Goal: Task Accomplishment & Management: Manage account settings

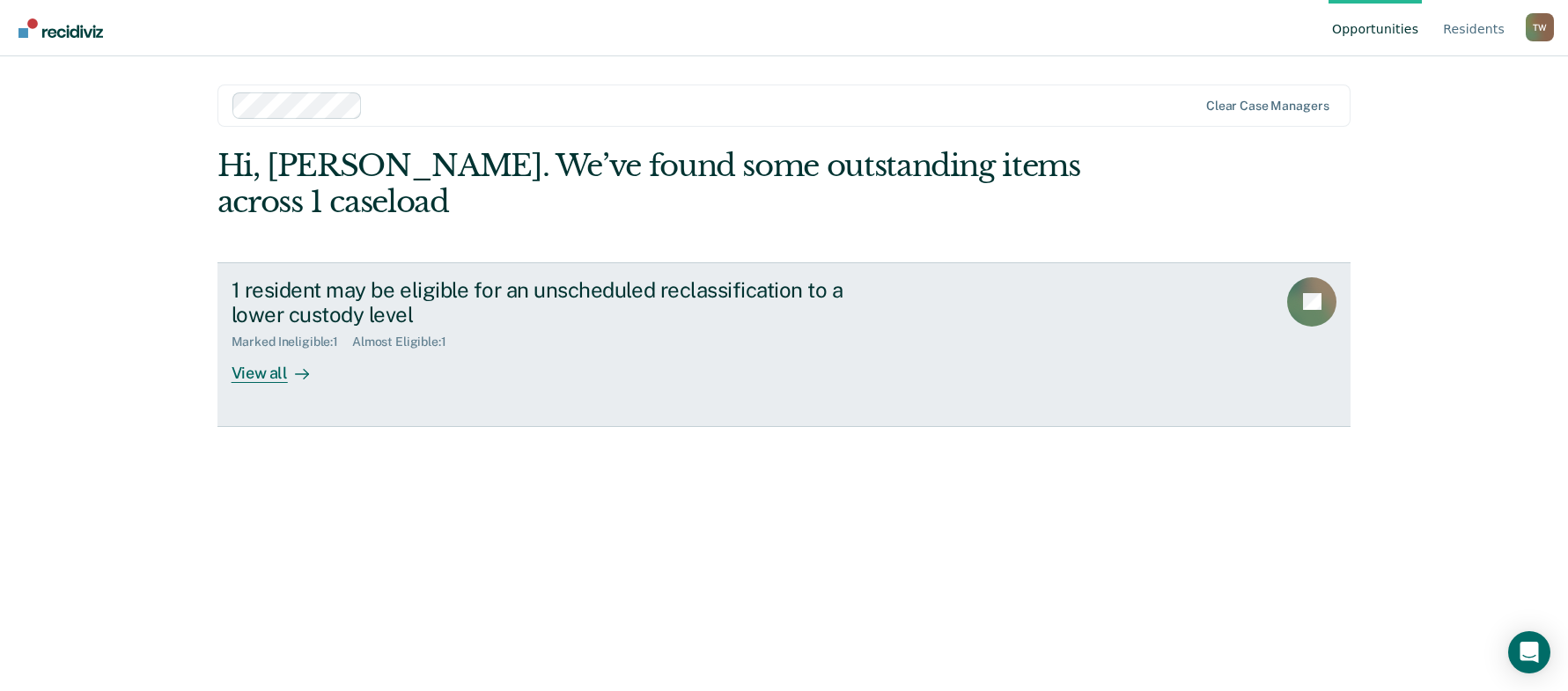
click at [259, 384] on link "1 resident may be eligible for an unscheduled reclassification to a lower custo…" at bounding box center [784, 344] width 1134 height 165
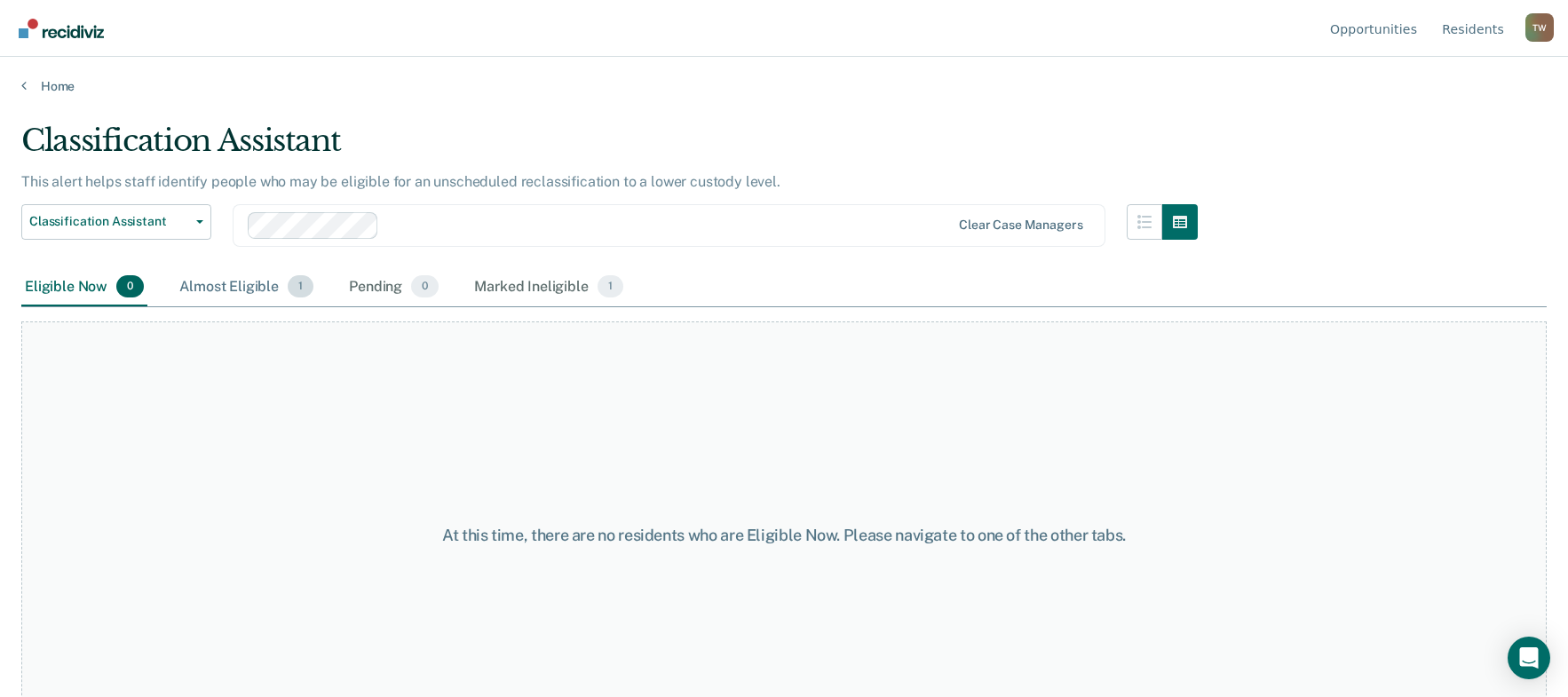
click at [242, 295] on div "Almost Eligible 1" at bounding box center [247, 288] width 141 height 39
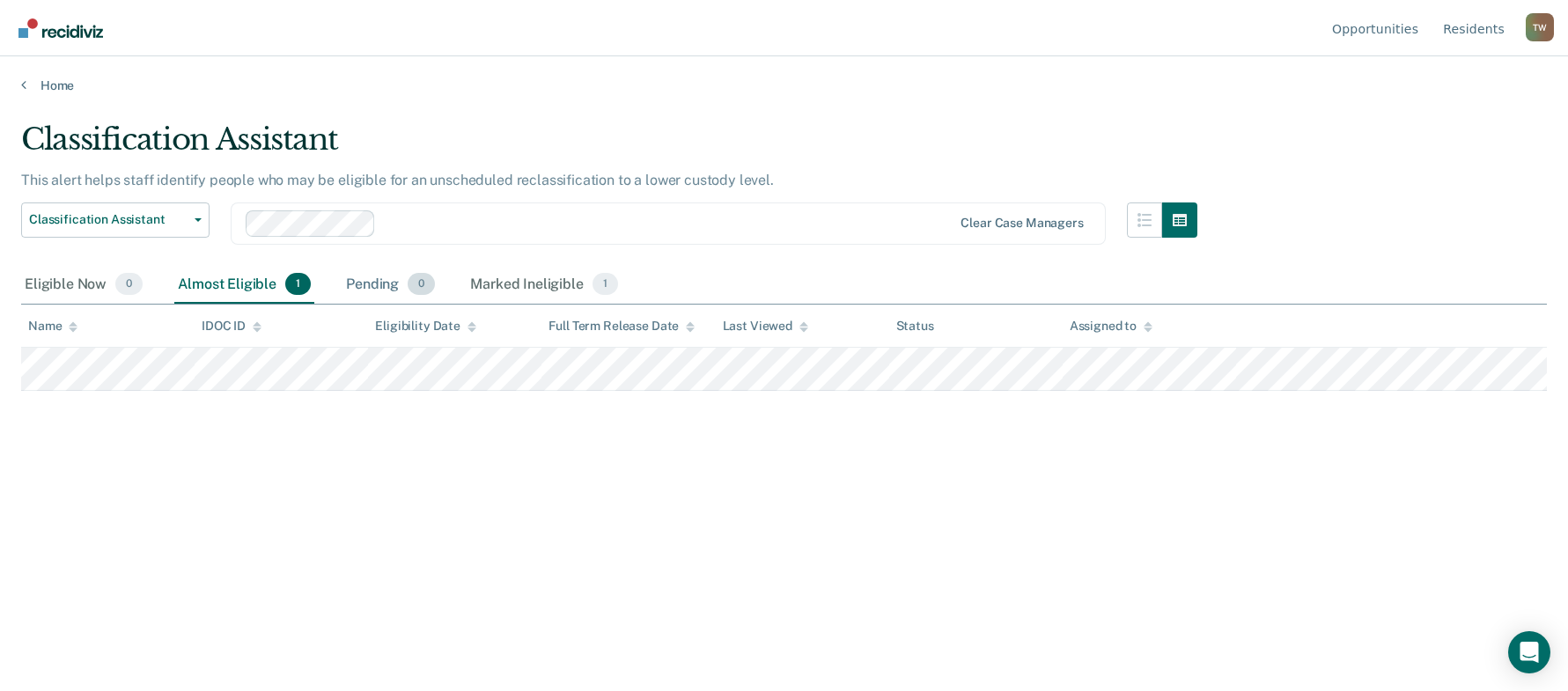
click at [386, 286] on div "Pending 0" at bounding box center [390, 285] width 96 height 39
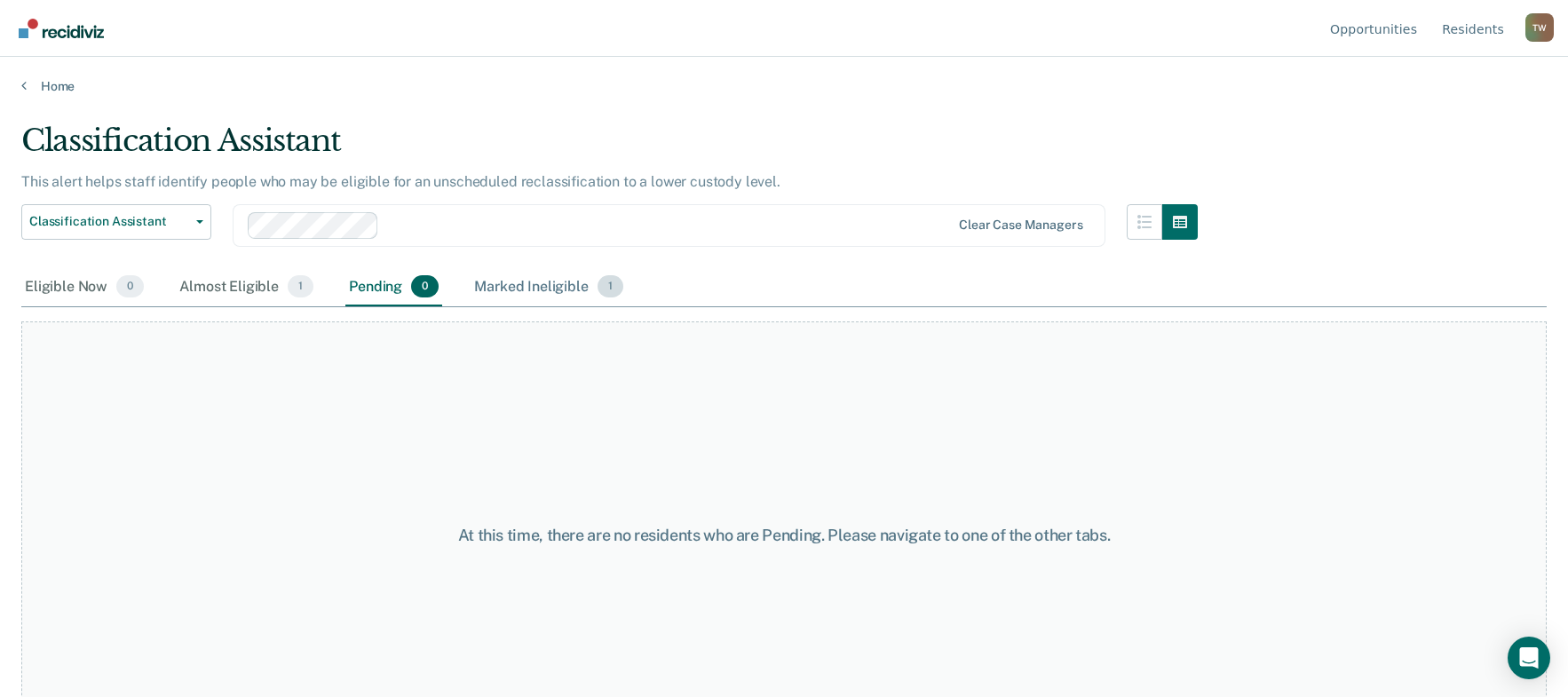
click at [515, 280] on div "Marked Ineligible 1" at bounding box center [549, 288] width 157 height 39
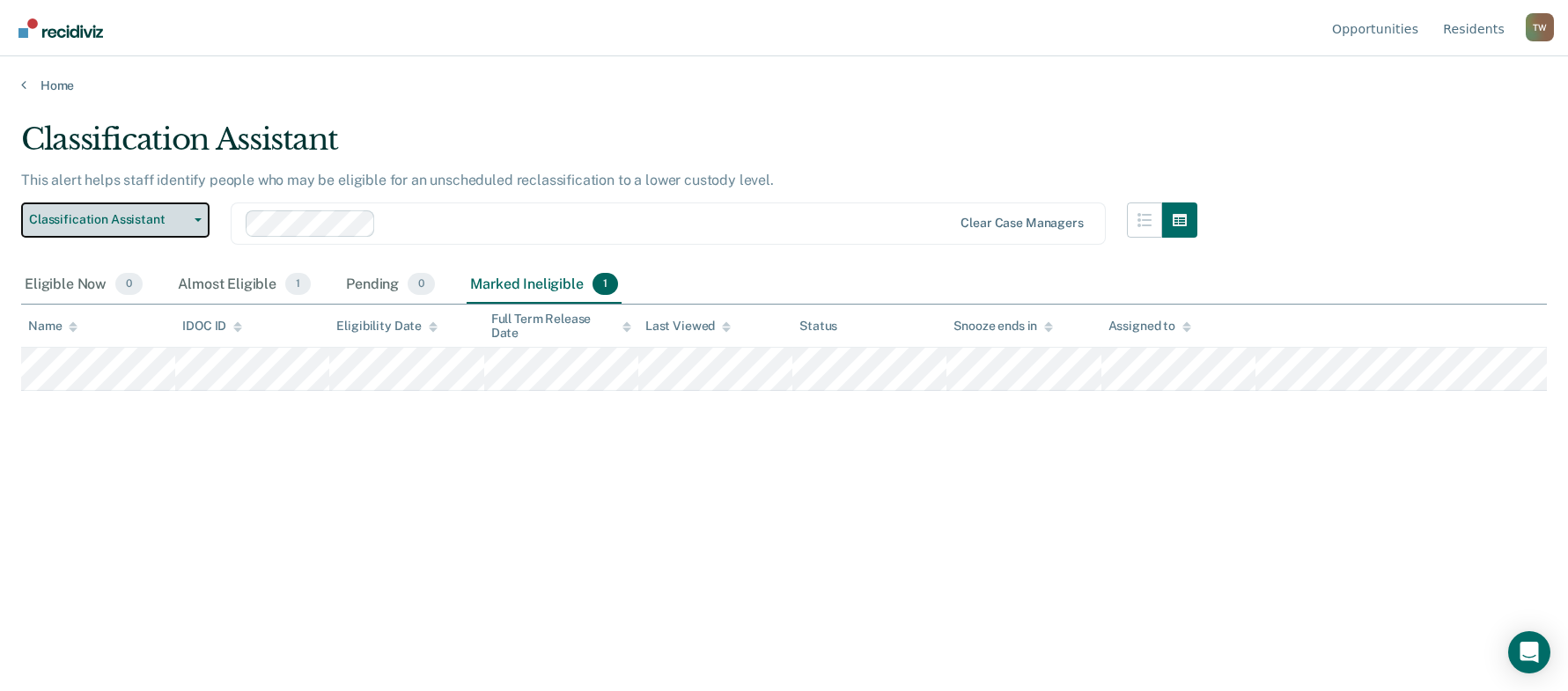
click at [197, 219] on icon "button" at bounding box center [198, 220] width 7 height 4
click at [199, 218] on icon "button" at bounding box center [198, 220] width 7 height 4
